Goal: Task Accomplishment & Management: Manage account settings

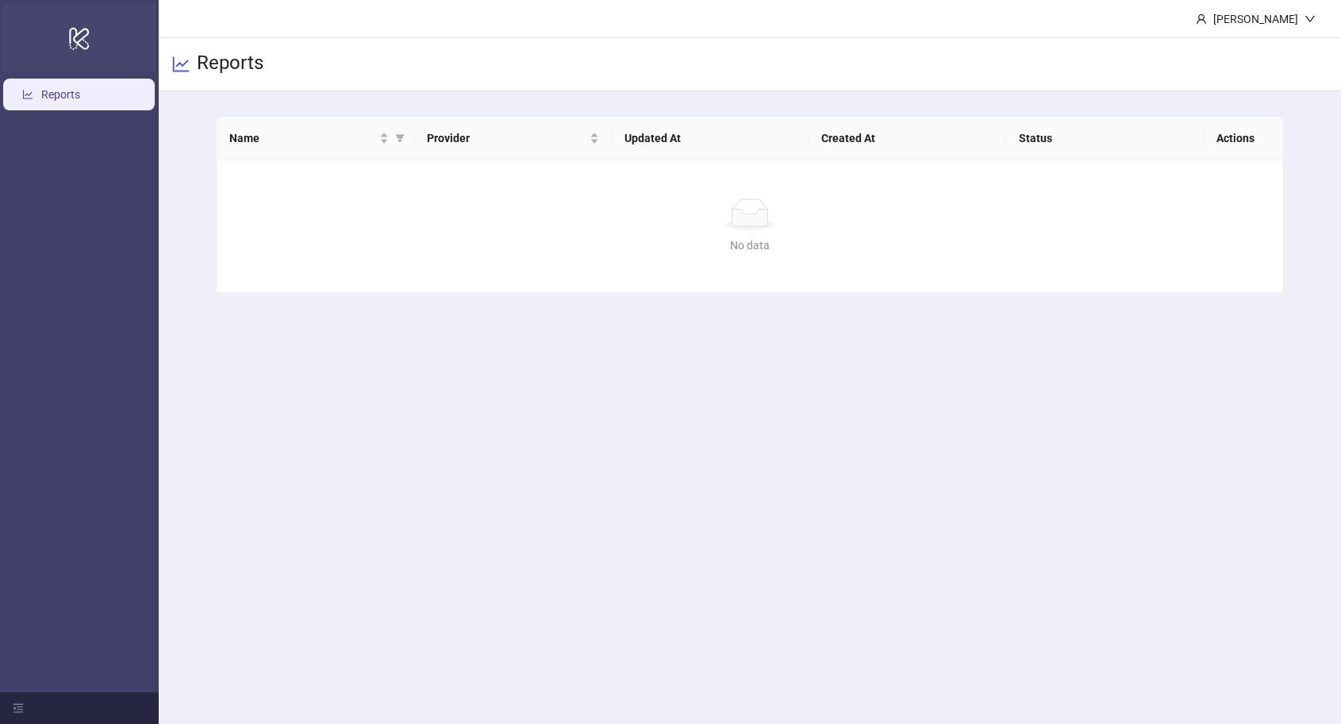
click at [90, 26] on icon "logo/logo-mobile" at bounding box center [79, 38] width 22 height 38
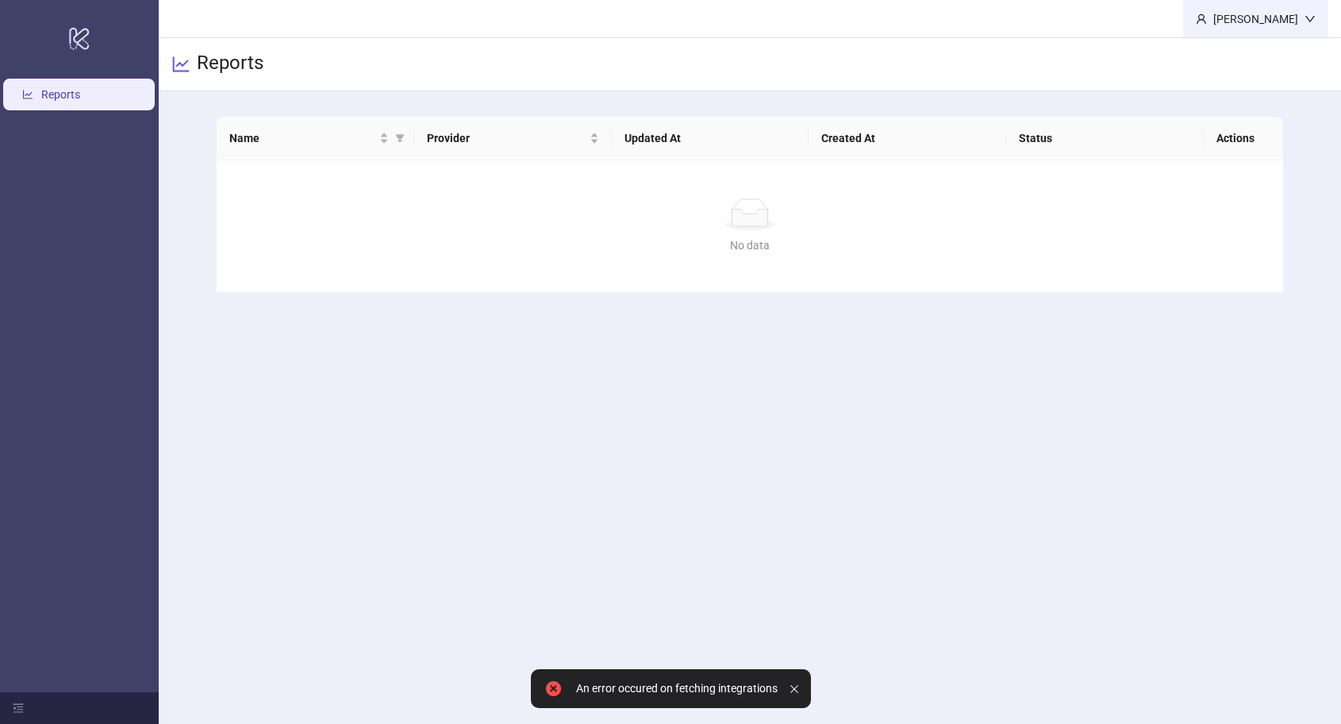
click at [1244, 27] on div "[PERSON_NAME]" at bounding box center [1255, 18] width 145 height 37
click at [1084, 52] on div "Reports" at bounding box center [750, 64] width 1182 height 53
click at [1268, 17] on div "[PERSON_NAME]" at bounding box center [1256, 18] width 98 height 17
click at [1252, 57] on span "Logout" at bounding box center [1278, 56] width 76 height 17
